Goal: Obtain resource: Download file/media

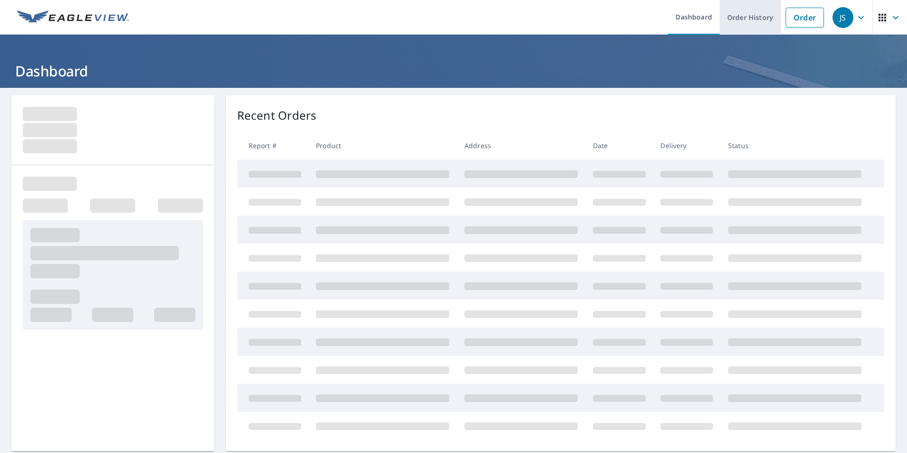
click at [739, 13] on link "Order History" at bounding box center [750, 17] width 61 height 35
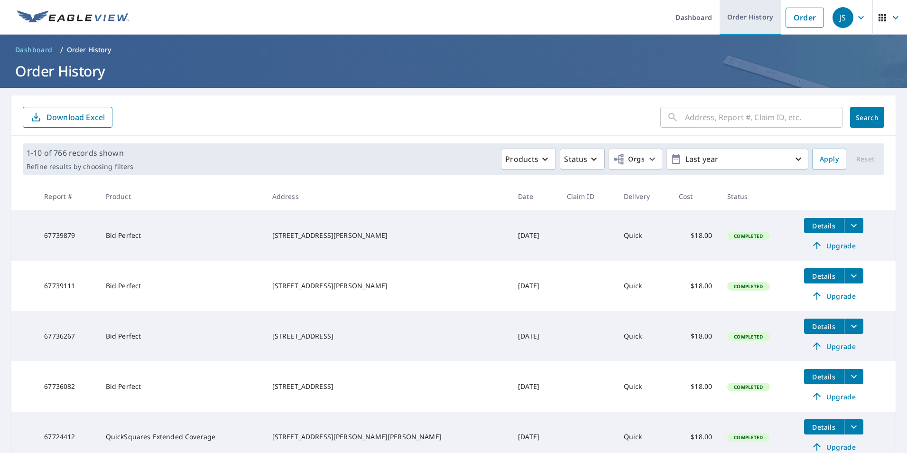
click at [748, 17] on link "Order History" at bounding box center [750, 17] width 61 height 35
click at [844, 379] on button "filesDropdownBtn-67736082" at bounding box center [853, 376] width 19 height 15
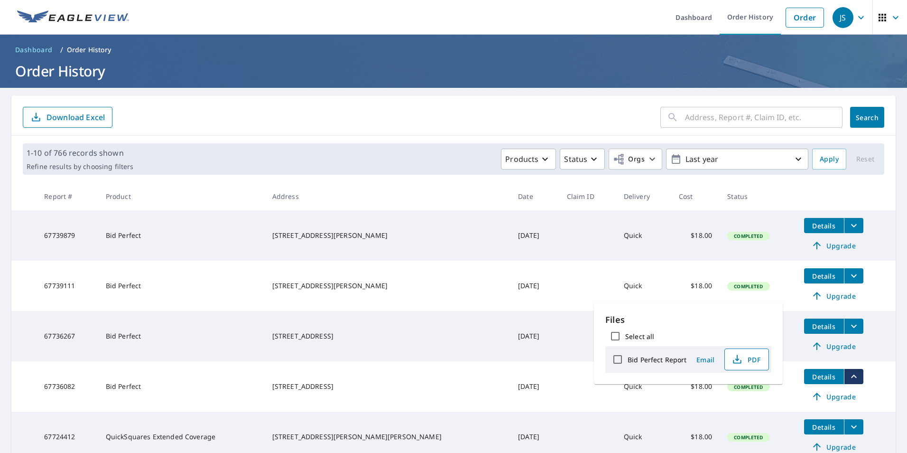
click at [756, 360] on span "PDF" at bounding box center [746, 359] width 30 height 11
click at [745, 362] on span "PDF" at bounding box center [746, 359] width 30 height 11
click at [559, 354] on td at bounding box center [587, 336] width 57 height 50
